Goal: Information Seeking & Learning: Learn about a topic

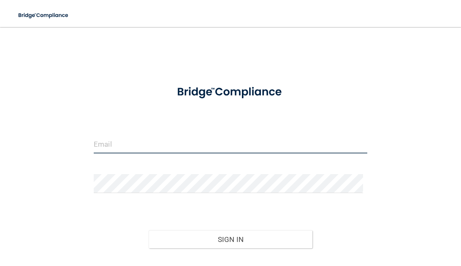
click at [139, 145] on input "email" at bounding box center [231, 144] width 274 height 19
type input "[EMAIL_ADDRESS][DOMAIN_NAME]"
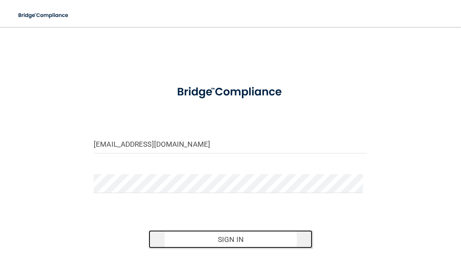
click at [220, 242] on button "Sign In" at bounding box center [231, 240] width 164 height 19
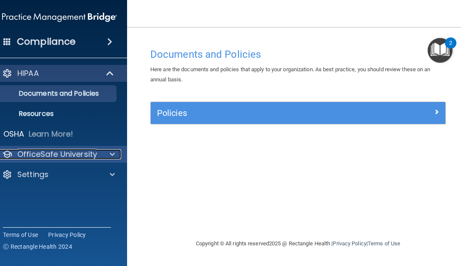
click at [74, 152] on p "OfficeSafe University" at bounding box center [57, 154] width 80 height 10
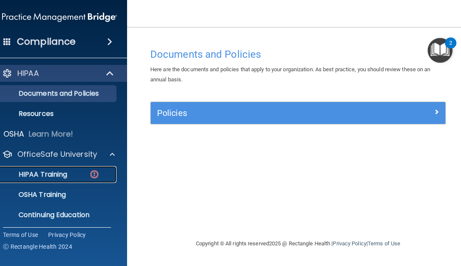
click at [52, 174] on p "HIPAA Training" at bounding box center [32, 175] width 70 height 8
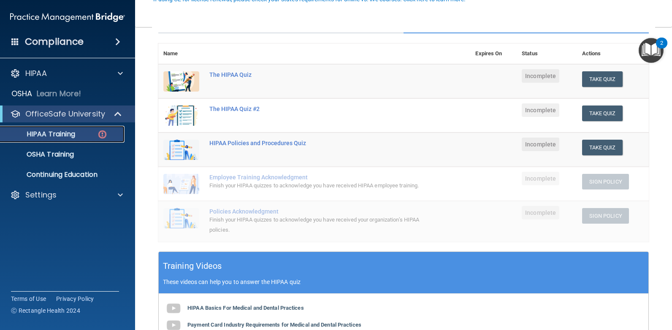
scroll to position [127, 0]
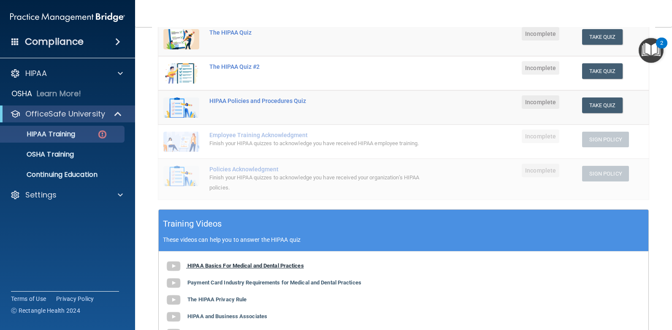
click at [225, 266] on b "HIPAA Basics For Medical and Dental Practices" at bounding box center [245, 266] width 117 height 6
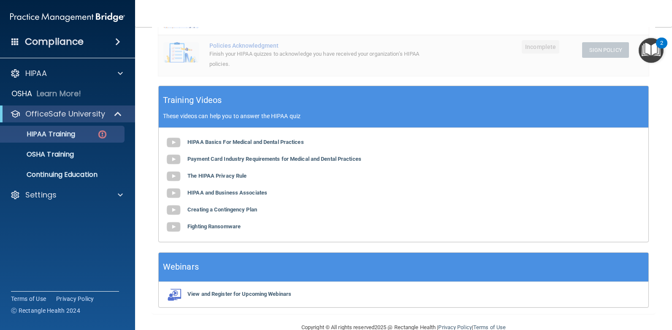
scroll to position [253, 0]
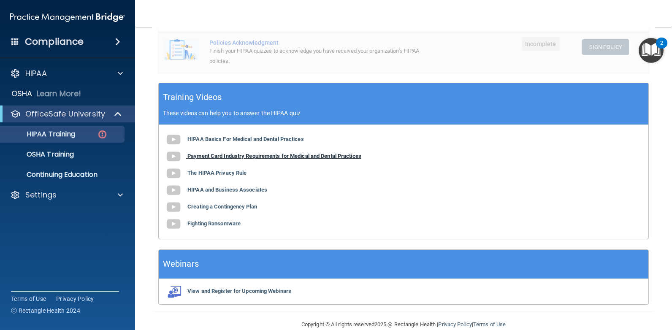
click at [278, 154] on b "Payment Card Industry Requirements for Medical and Dental Practices" at bounding box center [274, 156] width 174 height 6
click at [217, 171] on b "The HIPAA Privacy Rule" at bounding box center [216, 173] width 59 height 6
click at [259, 193] on b "HIPAA and Business Associates" at bounding box center [227, 190] width 80 height 6
click at [222, 207] on b "Creating a Contingency Plan" at bounding box center [222, 207] width 70 height 6
click at [219, 223] on b "Fighting Ransomware" at bounding box center [213, 223] width 53 height 6
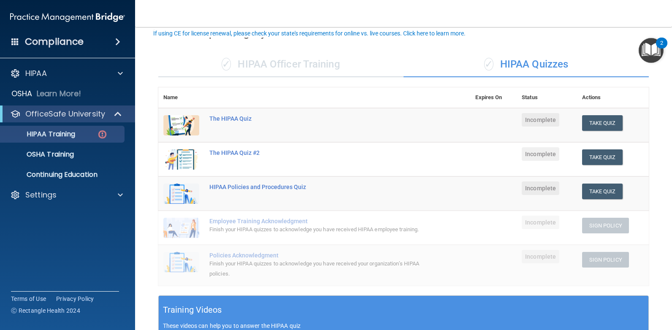
scroll to position [0, 0]
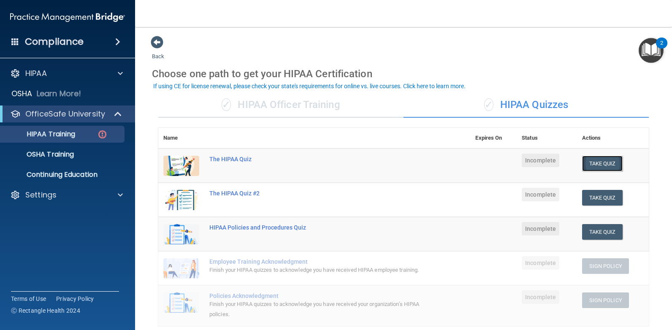
click at [461, 160] on button "Take Quiz" at bounding box center [602, 164] width 41 height 16
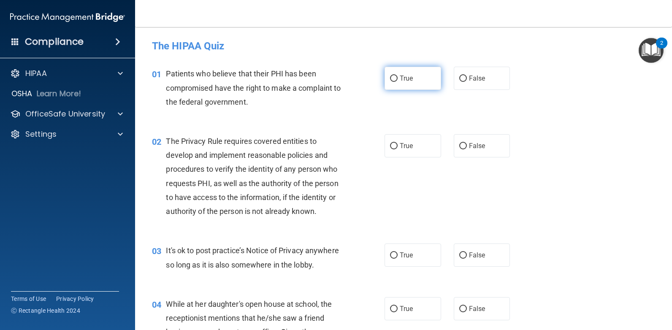
click at [404, 80] on span "True" at bounding box center [406, 78] width 13 height 8
click at [398, 80] on input "True" at bounding box center [394, 79] width 8 height 6
radio input "true"
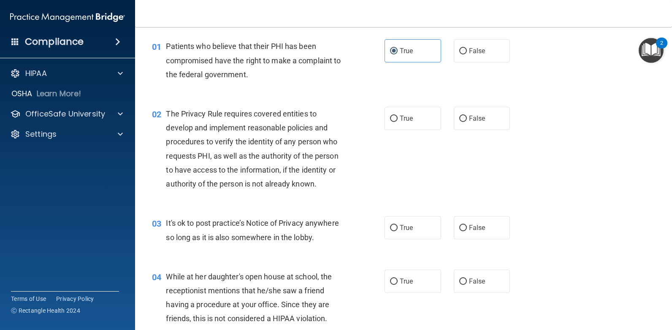
scroll to position [42, 0]
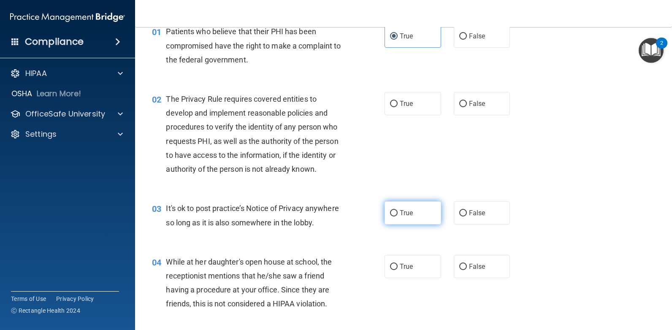
click at [400, 211] on span "True" at bounding box center [406, 213] width 13 height 8
click at [398, 211] on input "True" at bounding box center [394, 213] width 8 height 6
radio input "true"
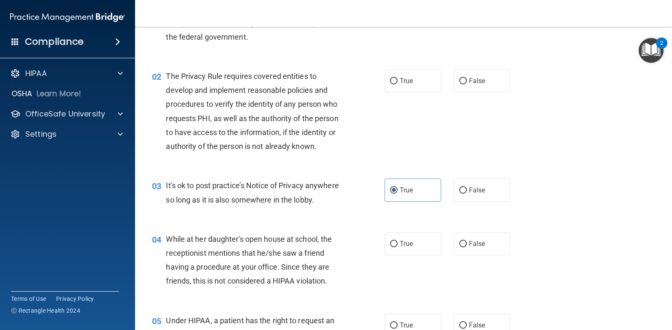
scroll to position [84, 0]
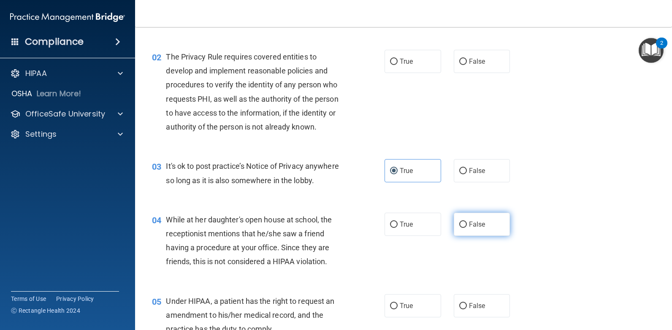
click at [461, 226] on span "False" at bounding box center [477, 224] width 16 height 8
click at [461, 226] on input "False" at bounding box center [463, 225] width 8 height 6
radio input "true"
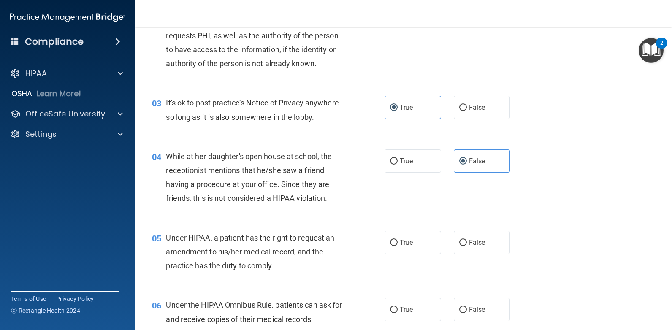
scroll to position [169, 0]
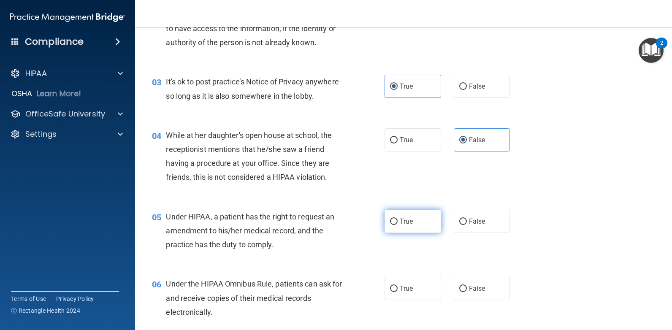
click at [404, 222] on span "True" at bounding box center [406, 221] width 13 height 8
click at [398, 222] on input "True" at bounding box center [394, 222] width 8 height 6
radio input "true"
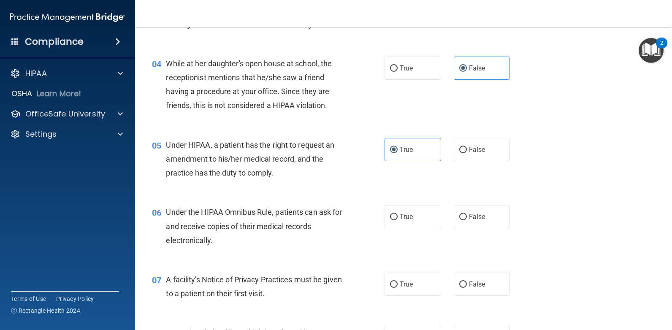
scroll to position [253, 0]
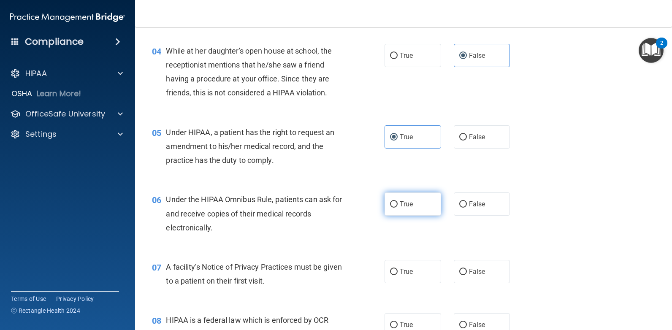
click at [407, 201] on span "True" at bounding box center [406, 204] width 13 height 8
click at [398, 201] on input "True" at bounding box center [394, 204] width 8 height 6
radio input "true"
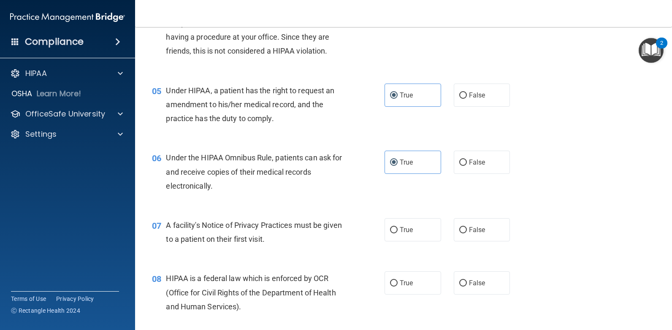
scroll to position [296, 0]
click at [400, 234] on label "True" at bounding box center [413, 229] width 57 height 23
click at [398, 233] on input "True" at bounding box center [394, 230] width 8 height 6
radio input "true"
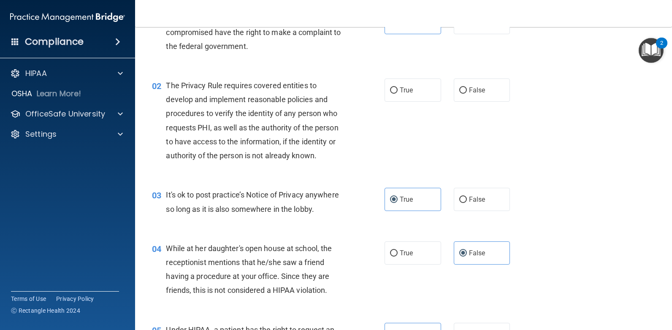
scroll to position [0, 0]
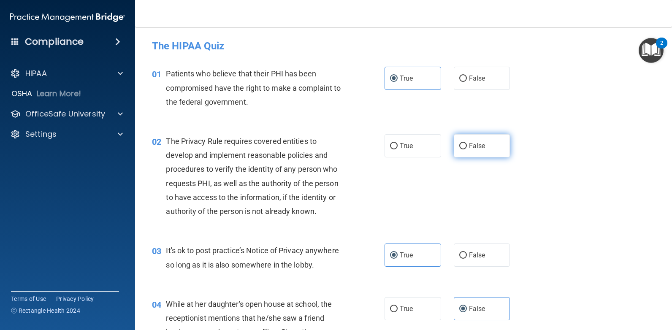
click at [461, 149] on label "False" at bounding box center [482, 145] width 57 height 23
click at [461, 149] on input "False" at bounding box center [463, 146] width 8 height 6
radio input "true"
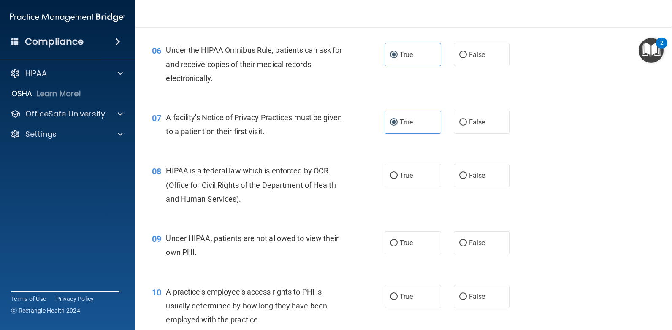
scroll to position [422, 0]
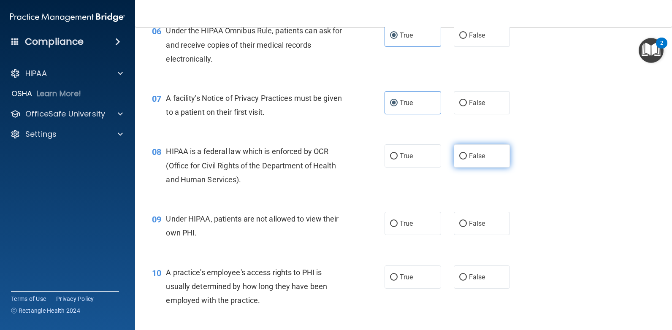
click at [461, 155] on label "False" at bounding box center [482, 155] width 57 height 23
click at [461, 155] on input "False" at bounding box center [463, 156] width 8 height 6
radio input "true"
click at [413, 157] on label "True" at bounding box center [413, 155] width 57 height 23
click at [398, 157] on input "True" at bounding box center [394, 156] width 8 height 6
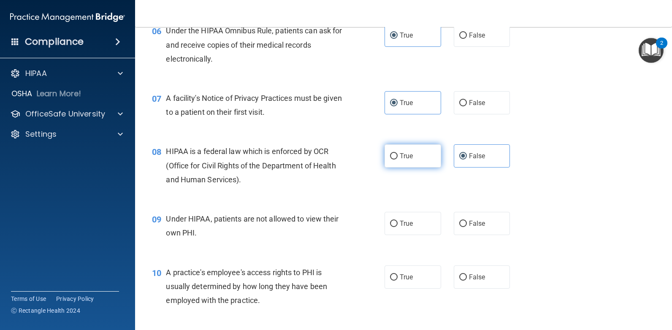
radio input "true"
radio input "false"
click at [406, 228] on label "True" at bounding box center [413, 223] width 57 height 23
click at [398, 227] on input "True" at bounding box center [394, 224] width 8 height 6
radio input "true"
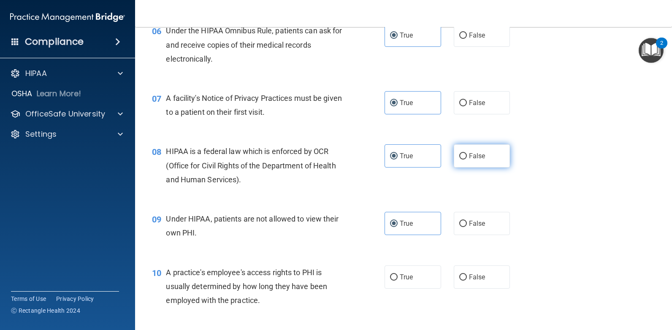
click at [461, 160] on span "False" at bounding box center [477, 156] width 16 height 8
click at [461, 160] on input "False" at bounding box center [463, 156] width 8 height 6
radio input "true"
radio input "false"
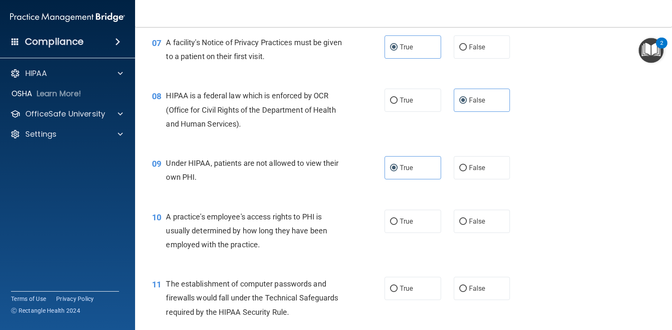
scroll to position [507, 0]
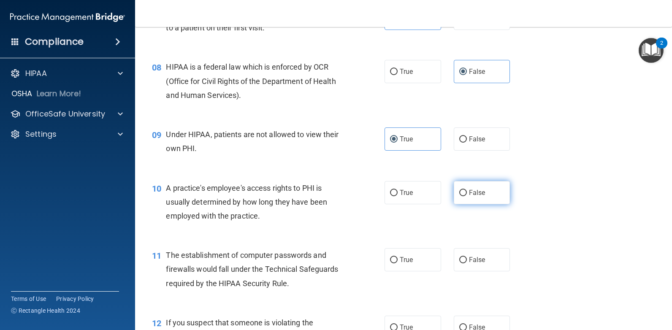
click at [461, 198] on label "False" at bounding box center [482, 192] width 57 height 23
click at [461, 196] on input "False" at bounding box center [463, 193] width 8 height 6
radio input "true"
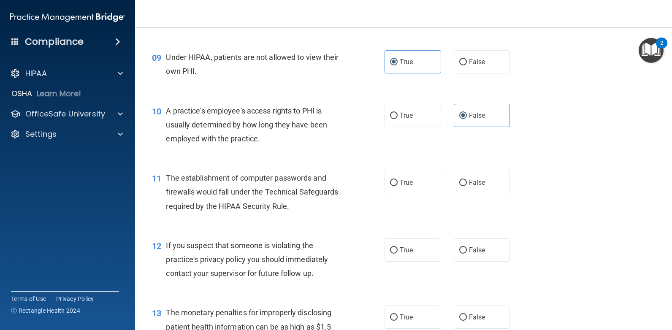
scroll to position [591, 0]
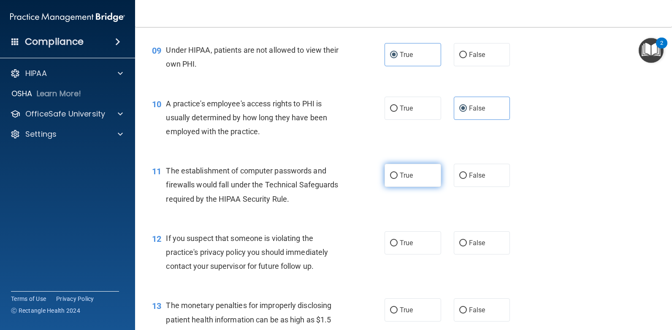
click at [392, 180] on label "True" at bounding box center [413, 175] width 57 height 23
click at [392, 179] on input "True" at bounding box center [394, 176] width 8 height 6
radio input "true"
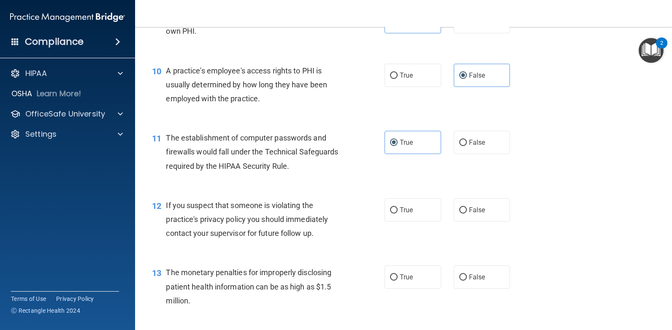
scroll to position [676, 0]
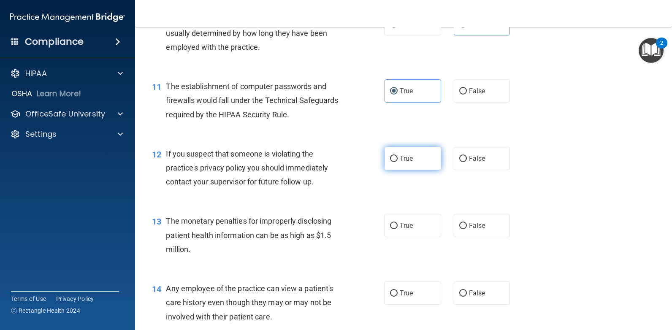
click at [394, 163] on label "True" at bounding box center [413, 158] width 57 height 23
click at [394, 162] on input "True" at bounding box center [394, 159] width 8 height 6
radio input "true"
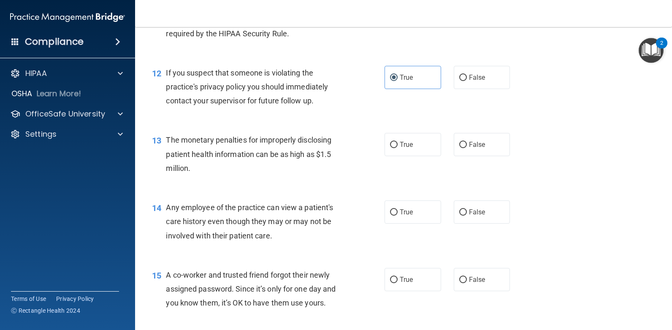
scroll to position [760, 0]
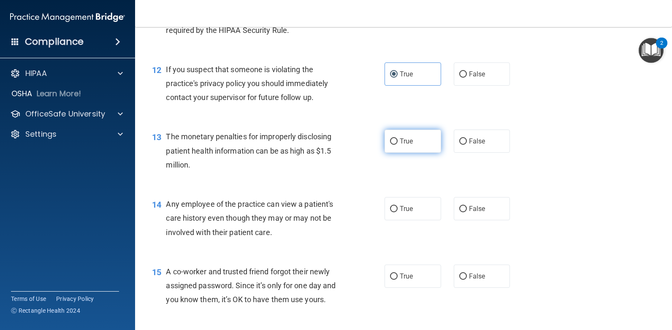
click at [401, 145] on span "True" at bounding box center [406, 141] width 13 height 8
click at [398, 145] on input "True" at bounding box center [394, 141] width 8 height 6
radio input "true"
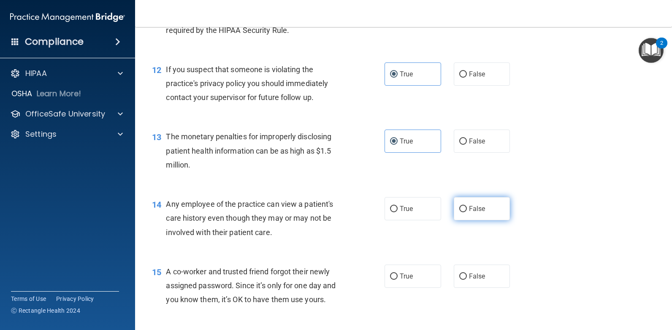
click at [461, 214] on label "False" at bounding box center [482, 208] width 57 height 23
click at [461, 212] on input "False" at bounding box center [463, 209] width 8 height 6
radio input "true"
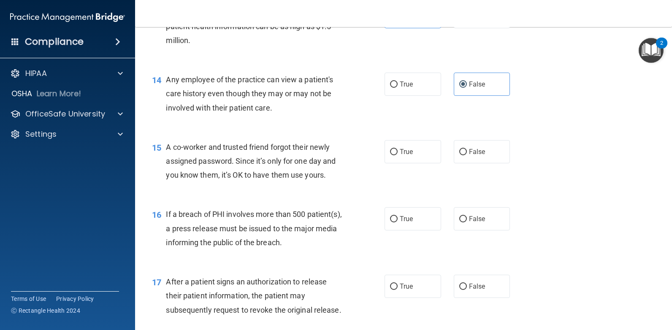
scroll to position [887, 0]
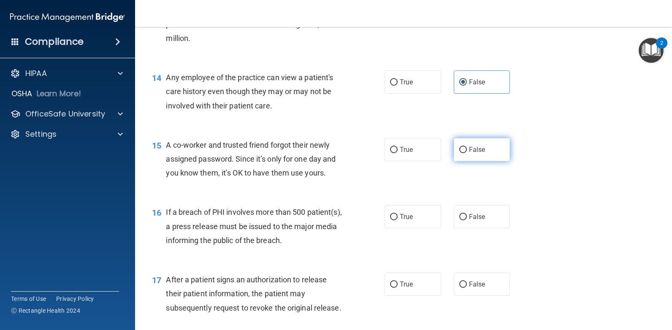
click at [461, 154] on label "False" at bounding box center [482, 149] width 57 height 23
click at [461, 153] on input "False" at bounding box center [463, 150] width 8 height 6
radio input "true"
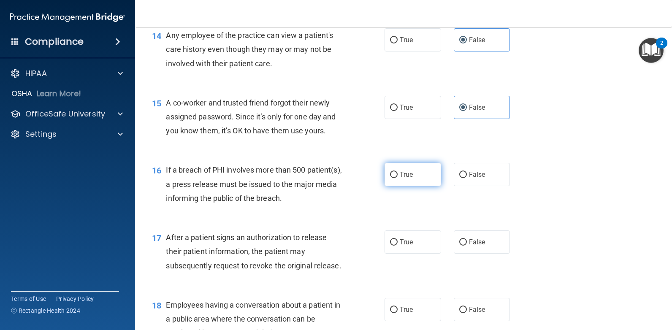
click at [394, 172] on input "True" at bounding box center [394, 175] width 8 height 6
radio input "true"
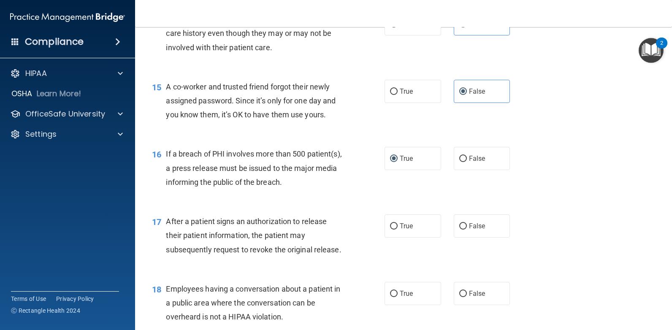
scroll to position [971, 0]
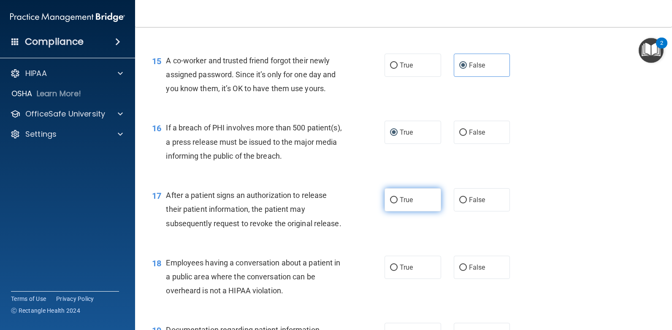
click at [410, 206] on label "True" at bounding box center [413, 199] width 57 height 23
click at [398, 204] on input "True" at bounding box center [394, 200] width 8 height 6
radio input "true"
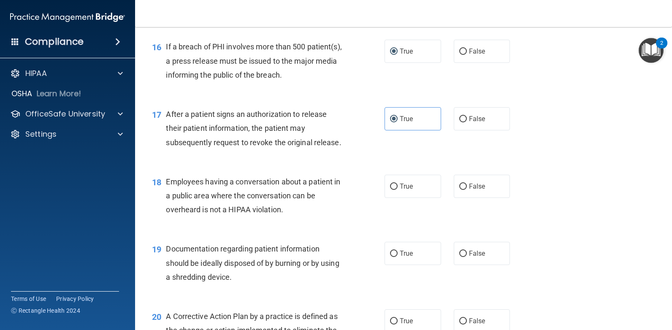
scroll to position [1056, 0]
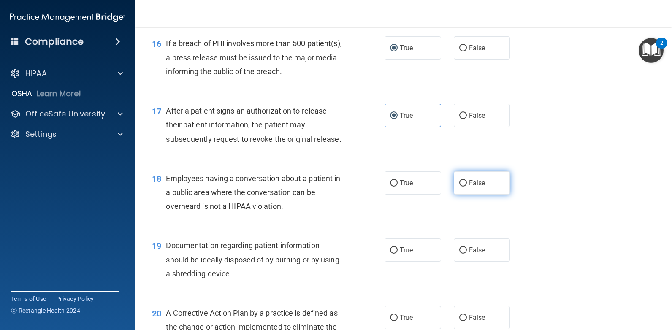
click at [461, 179] on label "False" at bounding box center [482, 182] width 57 height 23
click at [461, 180] on input "False" at bounding box center [463, 183] width 8 height 6
radio input "true"
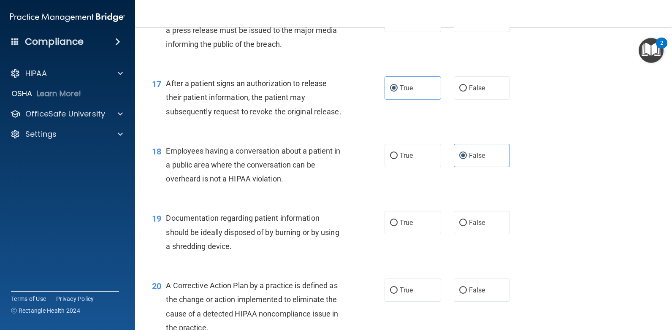
scroll to position [1098, 0]
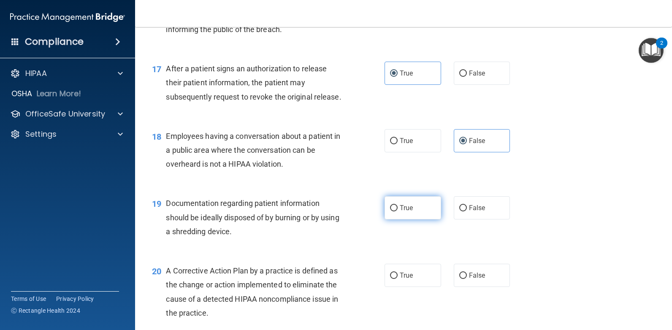
click at [422, 213] on label "True" at bounding box center [413, 207] width 57 height 23
click at [398, 212] on input "True" at bounding box center [394, 208] width 8 height 6
radio input "true"
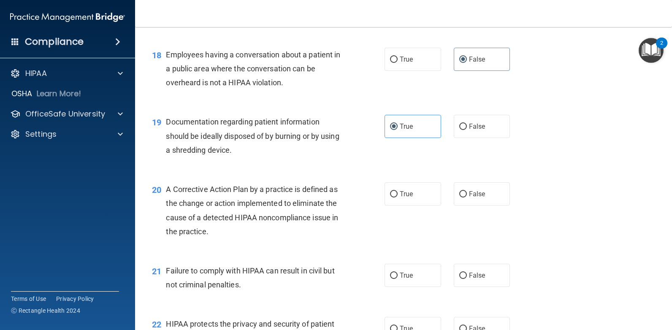
scroll to position [1182, 0]
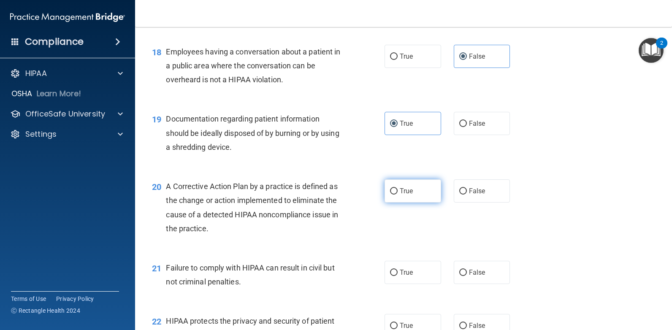
click at [424, 195] on label "True" at bounding box center [413, 190] width 57 height 23
click at [398, 195] on input "True" at bounding box center [394, 191] width 8 height 6
radio input "true"
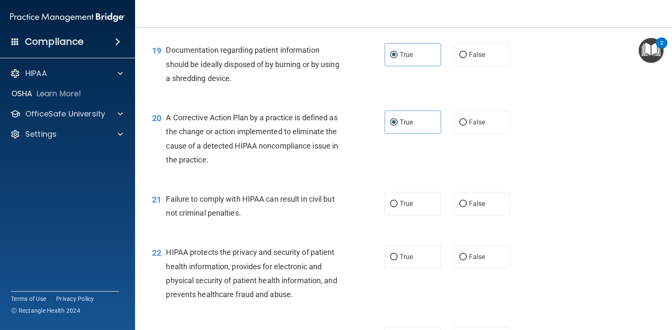
scroll to position [1267, 0]
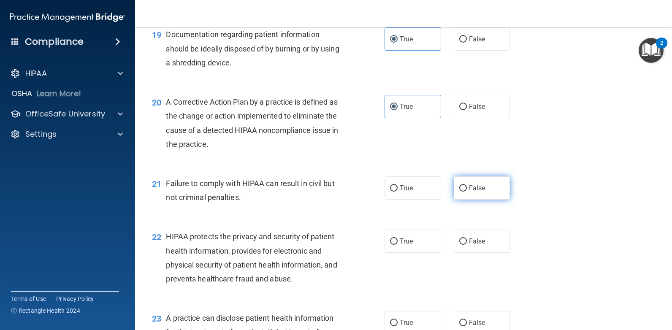
click at [461, 186] on span "False" at bounding box center [477, 188] width 16 height 8
click at [461, 186] on input "False" at bounding box center [463, 188] width 8 height 6
radio input "true"
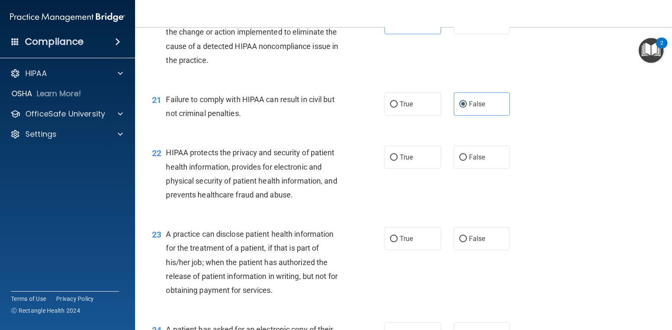
scroll to position [1351, 0]
click at [408, 150] on label "True" at bounding box center [413, 156] width 57 height 23
click at [398, 154] on input "True" at bounding box center [394, 157] width 8 height 6
radio input "true"
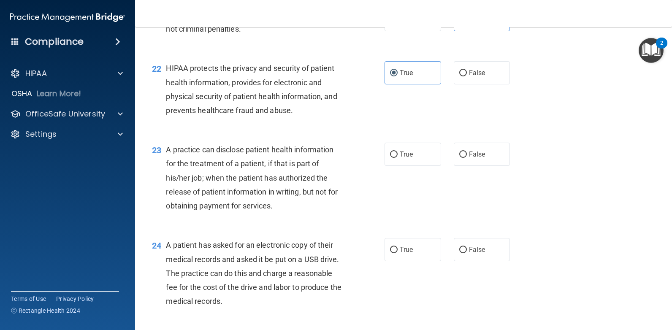
scroll to position [1436, 0]
click at [413, 144] on label "True" at bounding box center [413, 153] width 57 height 23
click at [398, 151] on input "True" at bounding box center [394, 154] width 8 height 6
radio input "true"
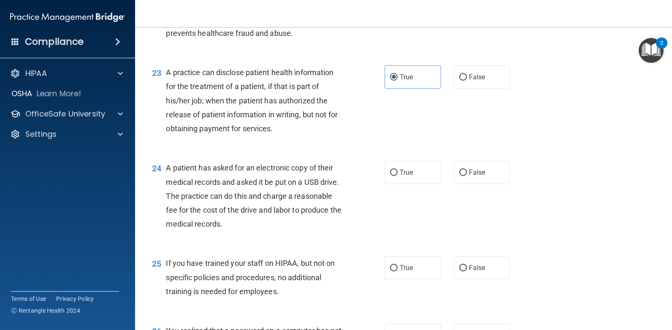
scroll to position [1520, 0]
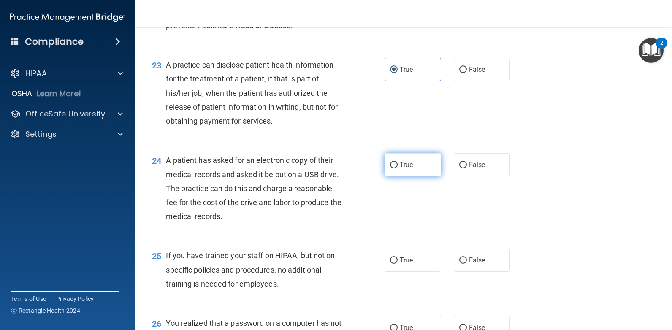
click at [400, 164] on span "True" at bounding box center [406, 165] width 13 height 8
click at [398, 164] on input "True" at bounding box center [394, 165] width 8 height 6
radio input "true"
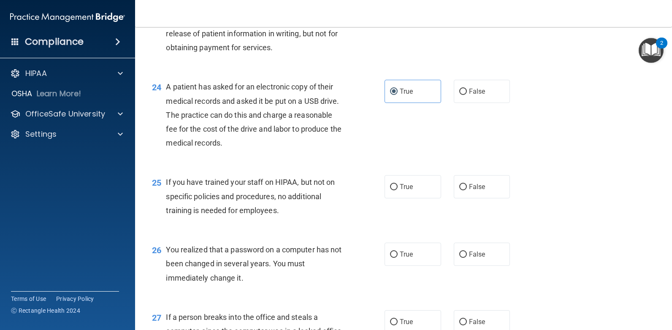
scroll to position [1605, 0]
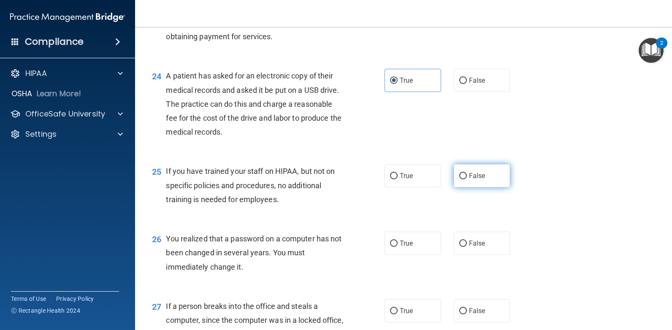
click at [461, 176] on span "False" at bounding box center [477, 176] width 16 height 8
click at [461, 176] on input "False" at bounding box center [463, 176] width 8 height 6
radio input "true"
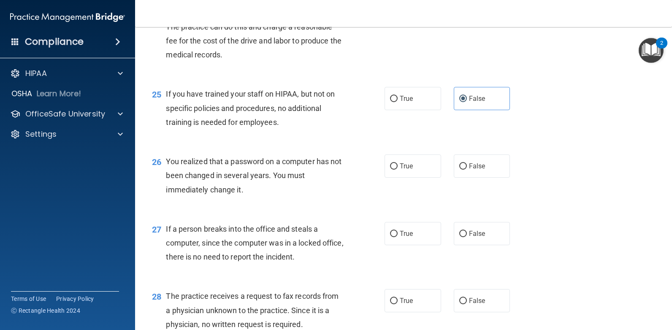
scroll to position [1689, 0]
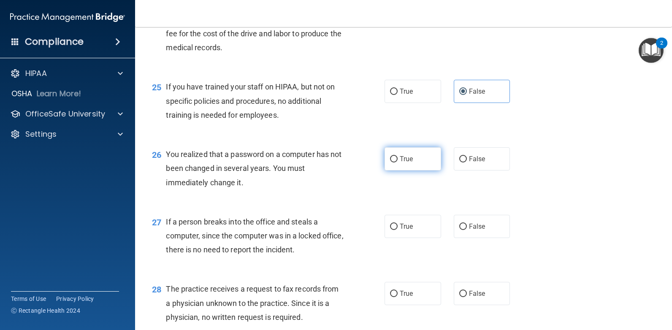
click at [409, 153] on label "True" at bounding box center [413, 158] width 57 height 23
click at [398, 156] on input "True" at bounding box center [394, 159] width 8 height 6
radio input "true"
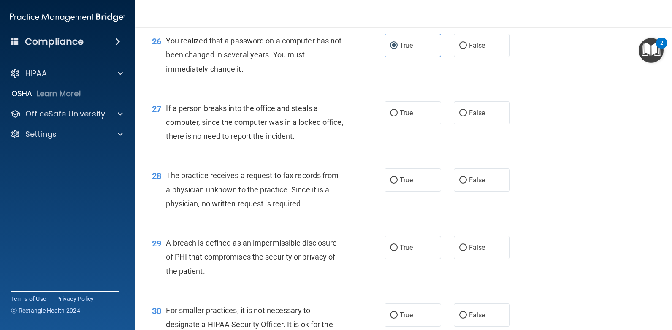
scroll to position [1816, 0]
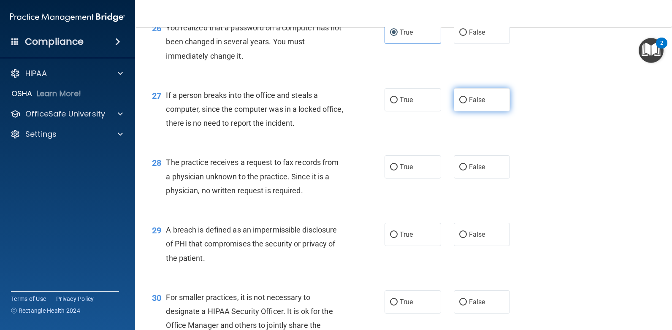
click at [461, 97] on label "False" at bounding box center [482, 99] width 57 height 23
click at [461, 97] on input "False" at bounding box center [463, 100] width 8 height 6
radio input "true"
click at [461, 166] on label "False" at bounding box center [482, 166] width 57 height 23
click at [461, 166] on input "False" at bounding box center [463, 167] width 8 height 6
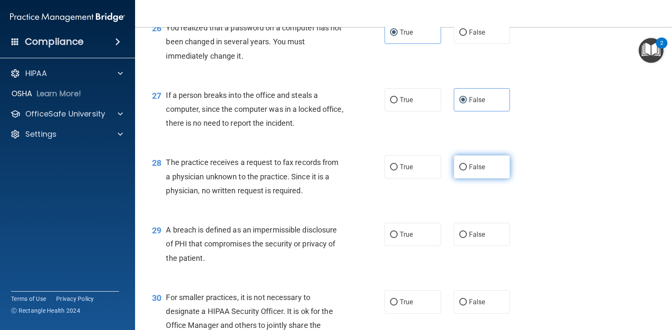
radio input "true"
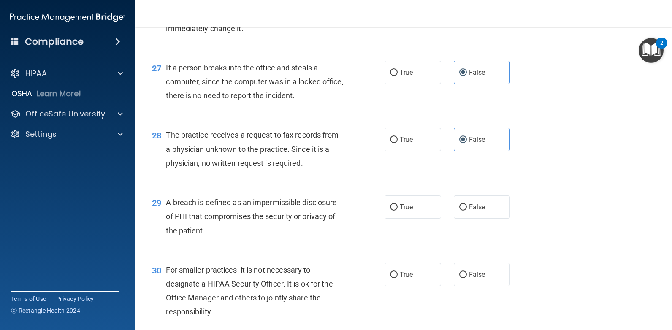
scroll to position [1858, 0]
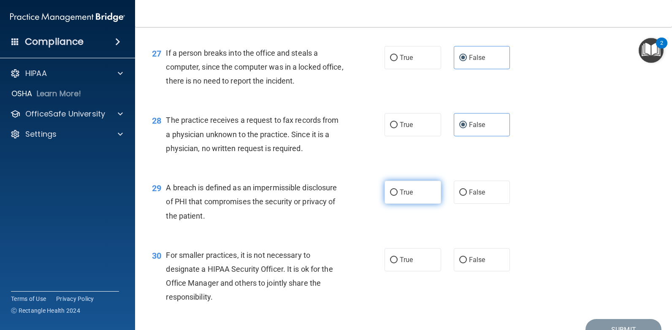
click at [400, 190] on span "True" at bounding box center [406, 192] width 13 height 8
click at [397, 190] on input "True" at bounding box center [394, 193] width 8 height 6
radio input "true"
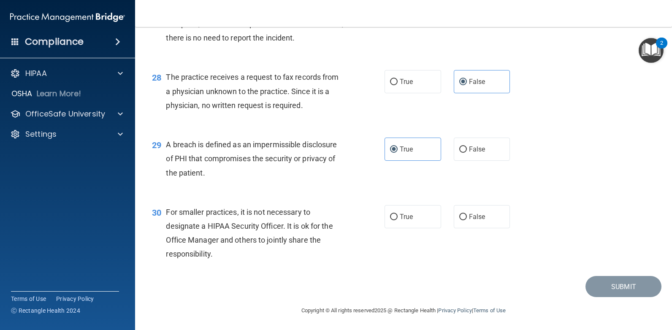
scroll to position [1902, 0]
click at [461, 214] on span "False" at bounding box center [477, 216] width 16 height 8
click at [461, 214] on input "False" at bounding box center [463, 216] width 8 height 6
radio input "true"
click at [461, 266] on button "Submit" at bounding box center [624, 286] width 76 height 22
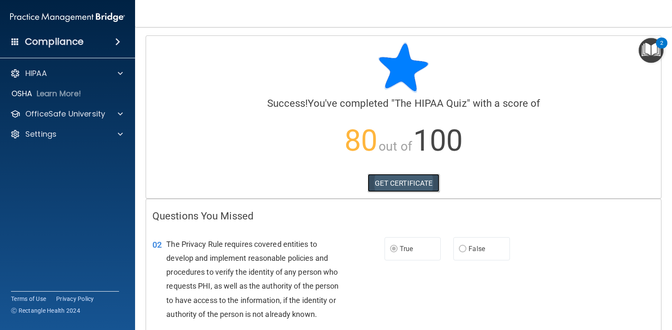
click at [397, 183] on link "GET CERTIFICATE" at bounding box center [404, 183] width 72 height 19
click at [35, 69] on p "HIPAA" at bounding box center [36, 73] width 22 height 10
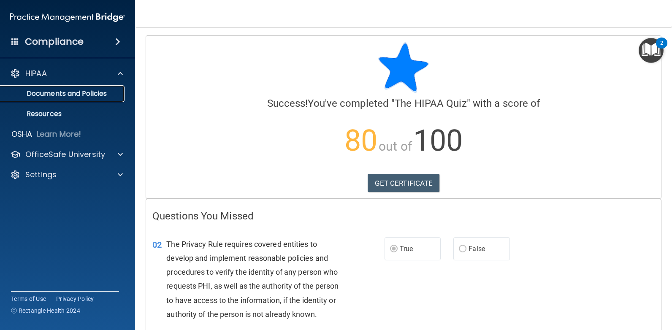
click at [86, 90] on p "Documents and Policies" at bounding box center [62, 94] width 115 height 8
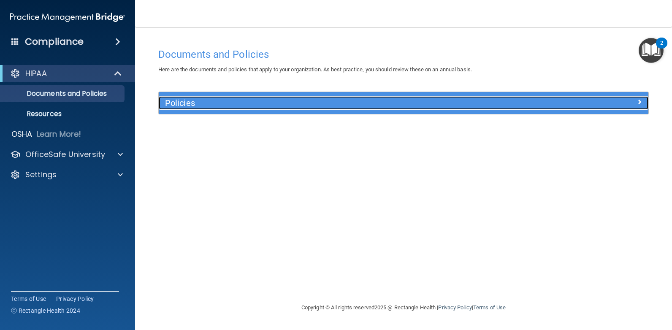
click at [355, 96] on div "Policies" at bounding box center [342, 103] width 367 height 14
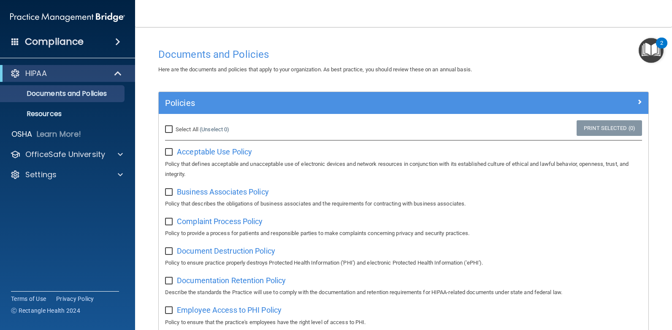
click at [63, 41] on h4 "Compliance" at bounding box center [54, 42] width 59 height 12
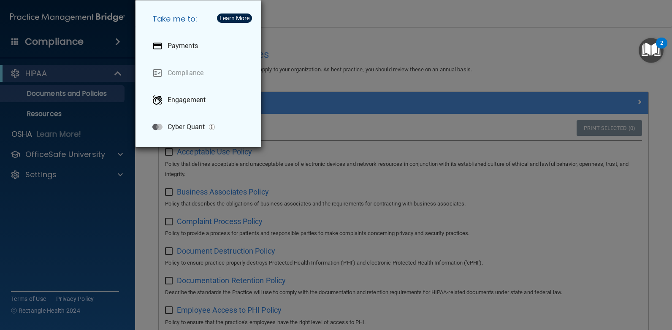
click at [35, 135] on div "Take me to: Payments Compliance Engagement Cyber Quant" at bounding box center [336, 165] width 672 height 330
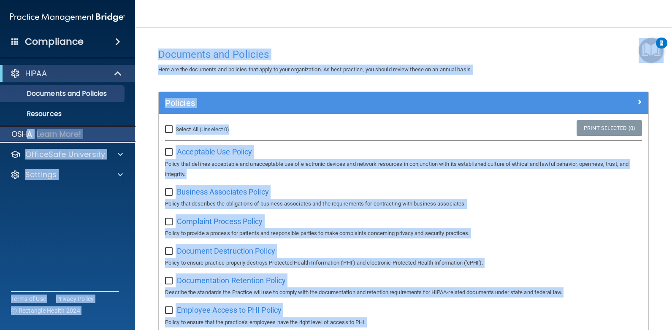
drag, startPoint x: 28, startPoint y: 135, endPoint x: 69, endPoint y: 128, distance: 41.1
click at [67, 133] on p "Learn More!" at bounding box center [59, 134] width 45 height 10
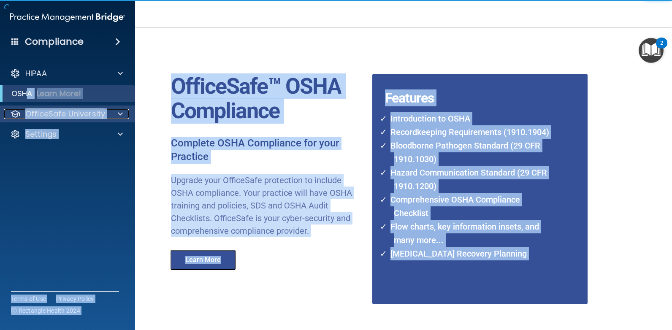
click at [77, 117] on p "OfficeSafe University" at bounding box center [65, 114] width 80 height 10
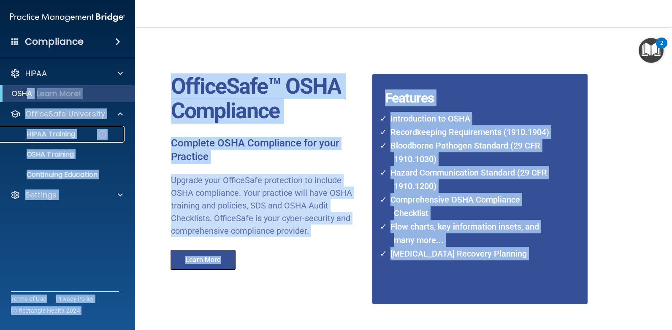
click at [59, 134] on p "HIPAA Training" at bounding box center [40, 134] width 70 height 8
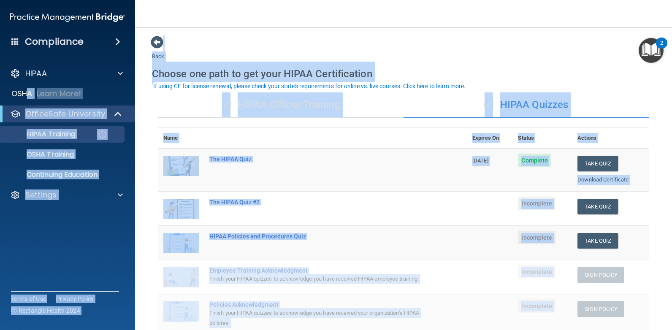
click at [461, 209] on main "Back Choose one path to get your HIPAA Certification ✓ HIPAA Officer Training ✓…" at bounding box center [403, 178] width 537 height 303
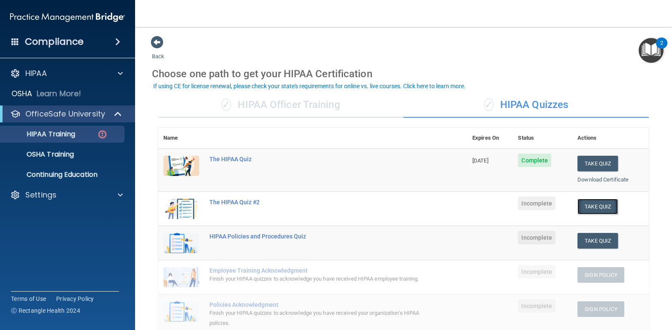
click at [461, 206] on button "Take Quiz" at bounding box center [598, 207] width 41 height 16
